Goal: Navigation & Orientation: Find specific page/section

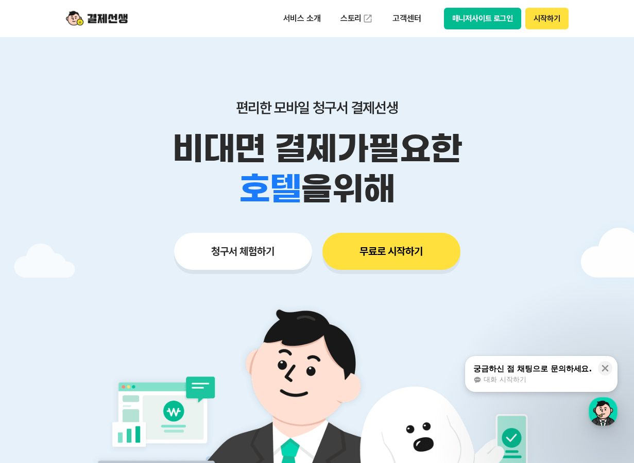
drag, startPoint x: 475, startPoint y: 18, endPoint x: 512, endPoint y: 132, distance: 119.6
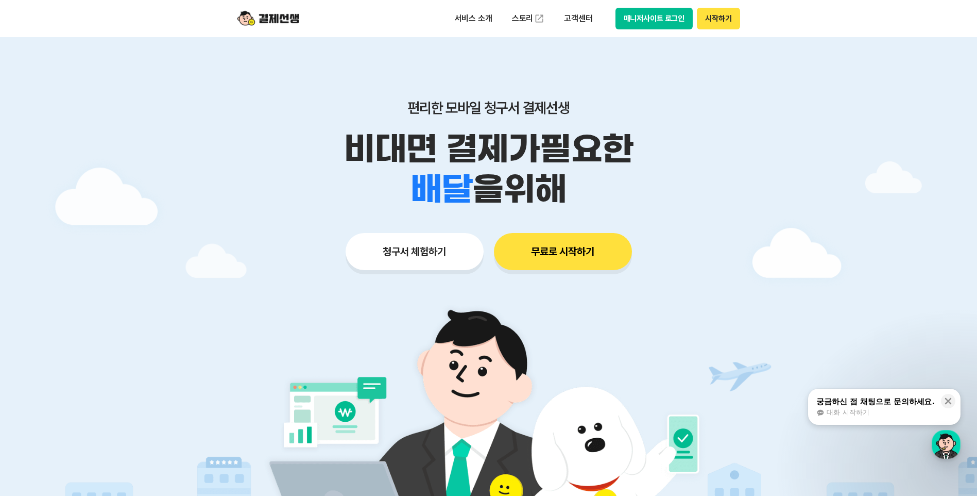
click at [634, 21] on button "매니저사이트 로그인" at bounding box center [655, 19] width 78 height 22
click at [256, 22] on img at bounding box center [268, 19] width 62 height 20
click at [412, 256] on button "청구서 체험하기" at bounding box center [415, 251] width 138 height 37
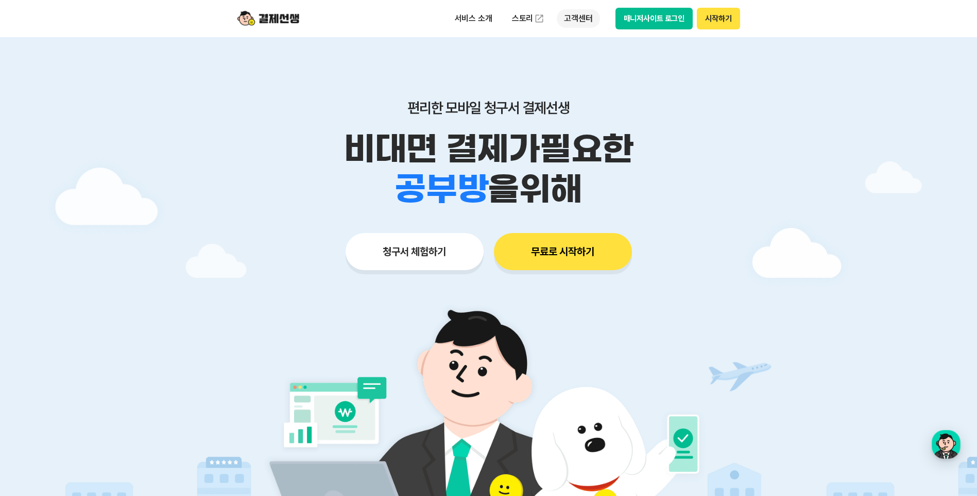
click at [580, 15] on p "고객센터" at bounding box center [578, 18] width 43 height 19
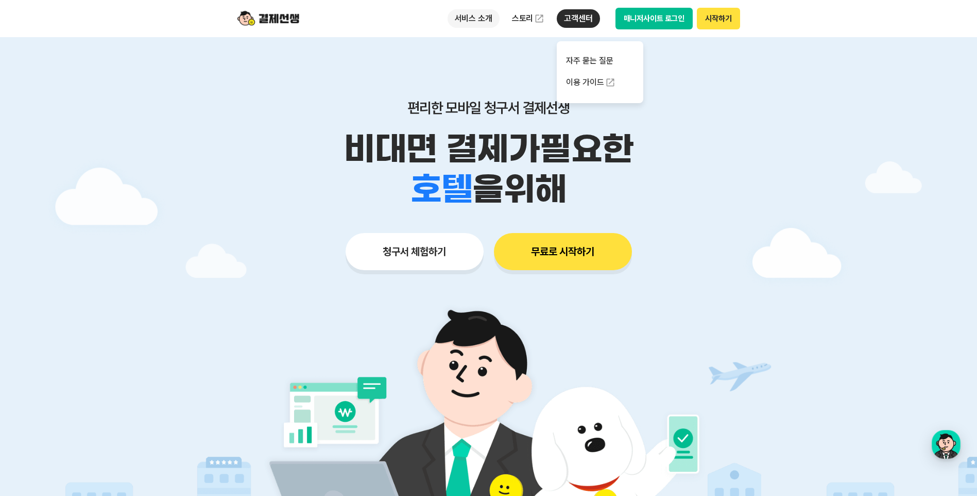
click at [478, 15] on p "서비스 소개" at bounding box center [474, 18] width 52 height 19
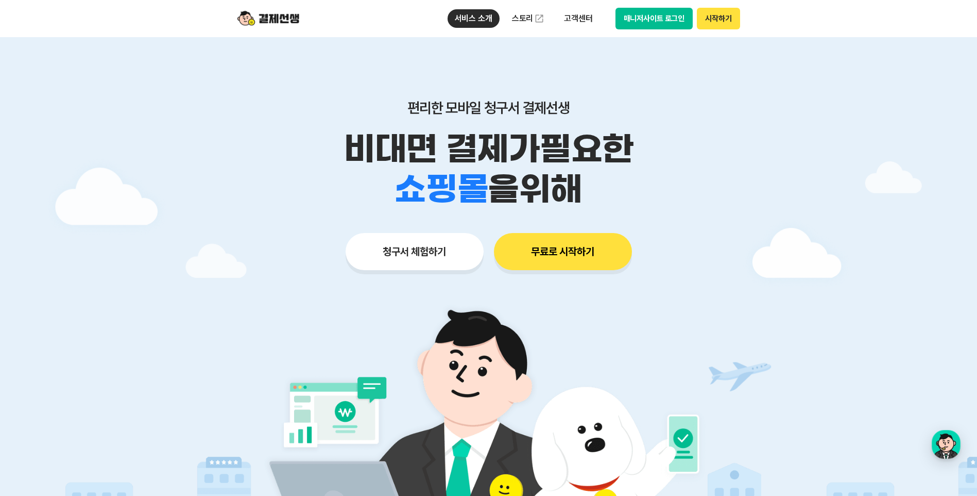
click at [725, 18] on button "시작하기" at bounding box center [718, 19] width 43 height 22
